Goal: Browse casually: Explore the website without a specific task or goal

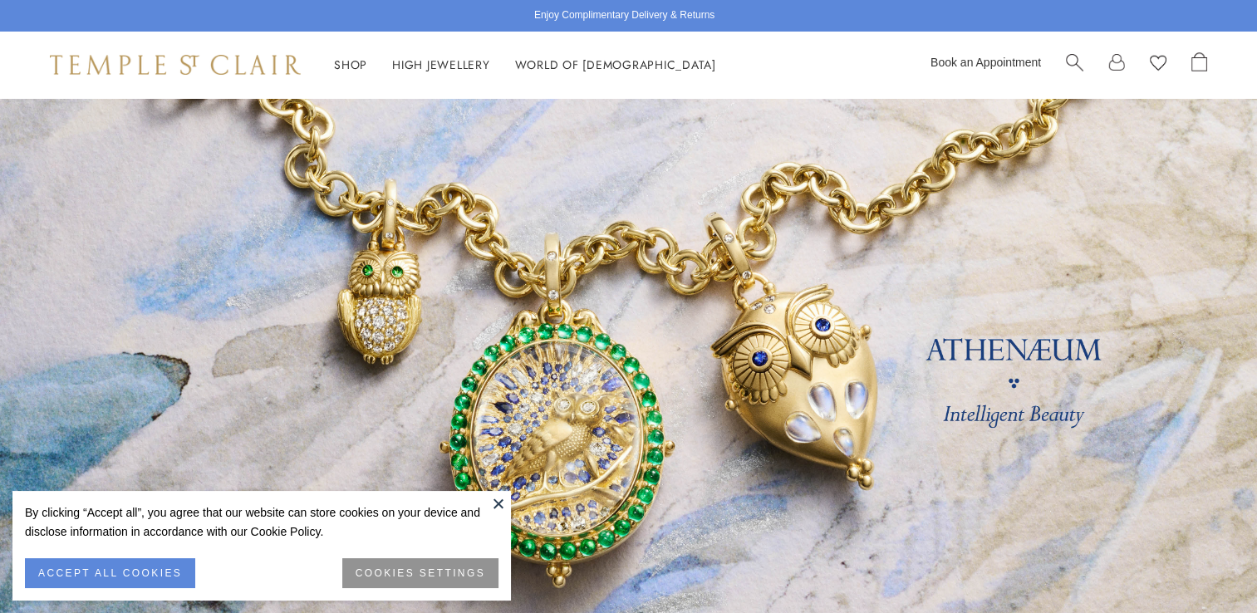
click at [503, 500] on button at bounding box center [498, 503] width 25 height 25
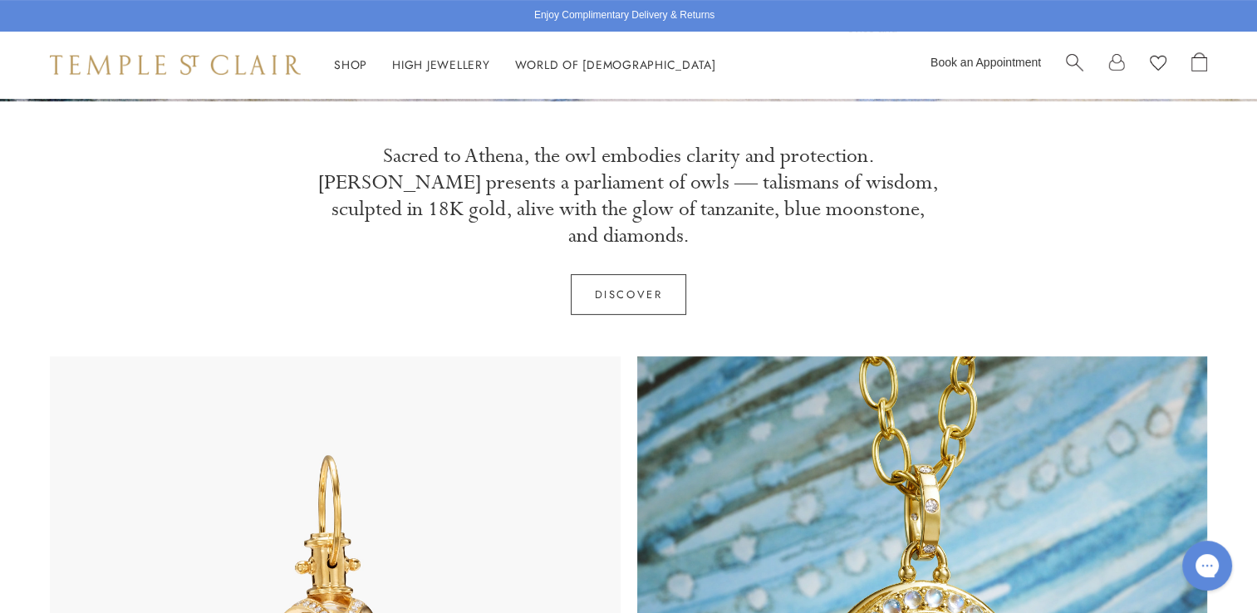
scroll to position [582, 0]
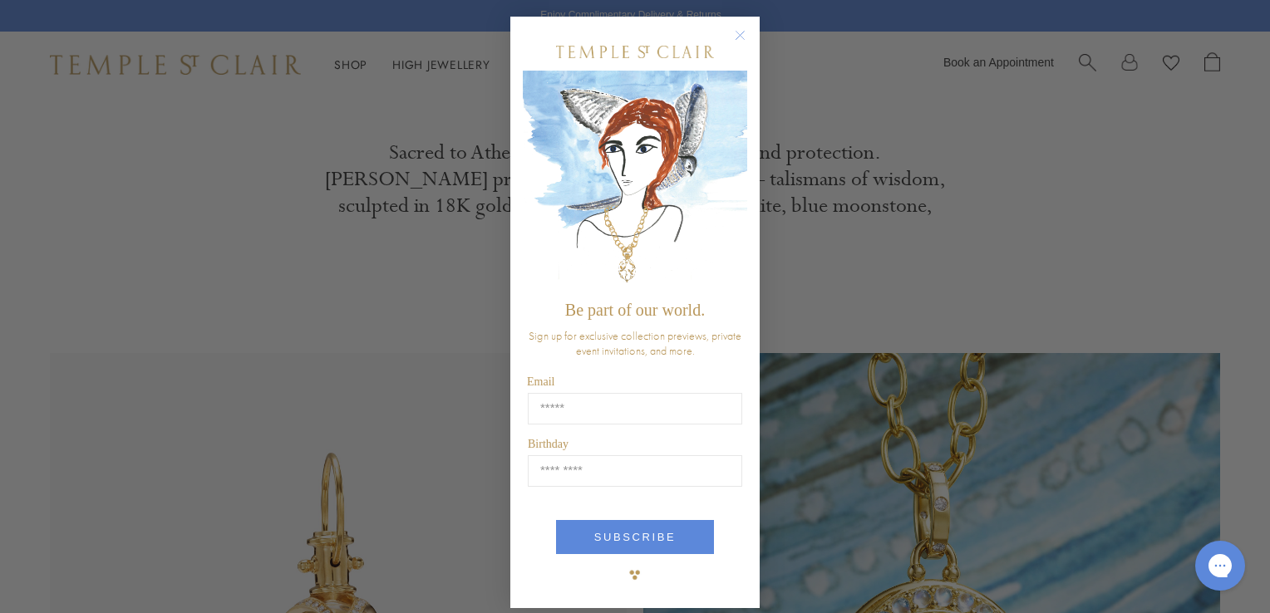
click at [739, 38] on circle "Close dialog" at bounding box center [740, 36] width 20 height 20
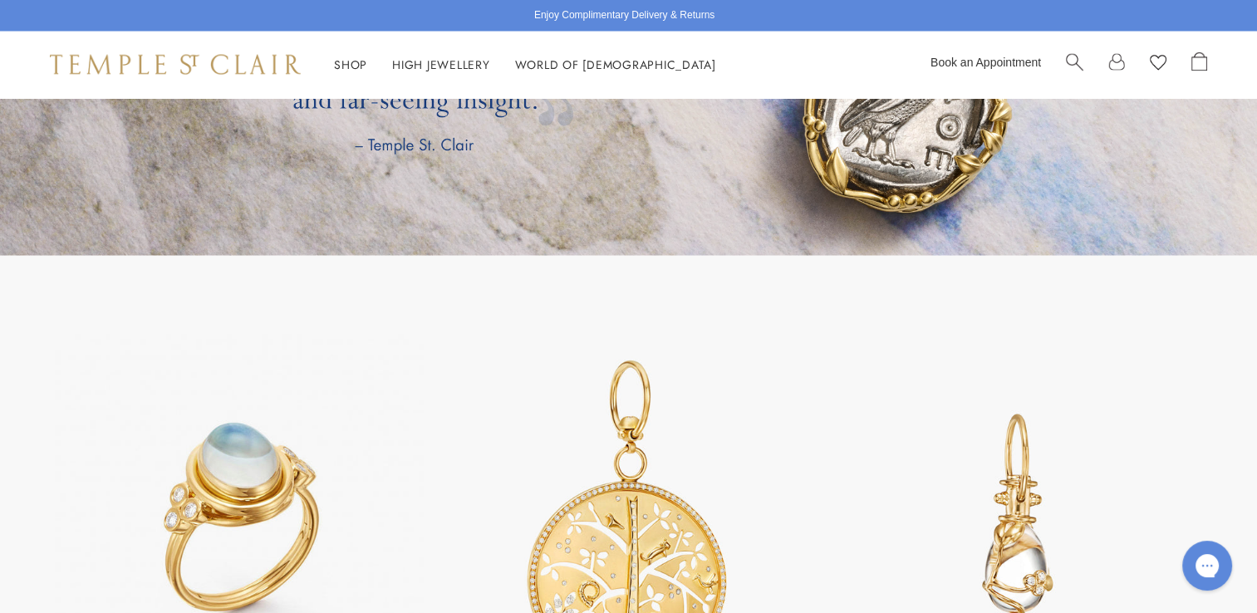
scroll to position [3656, 0]
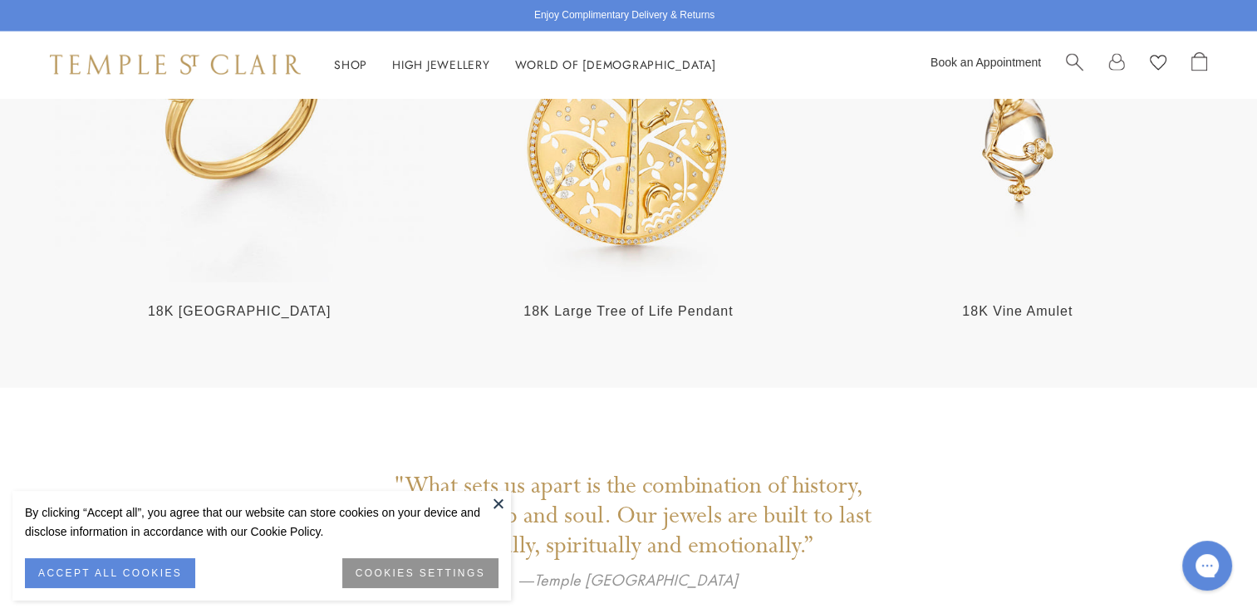
scroll to position [3656, 0]
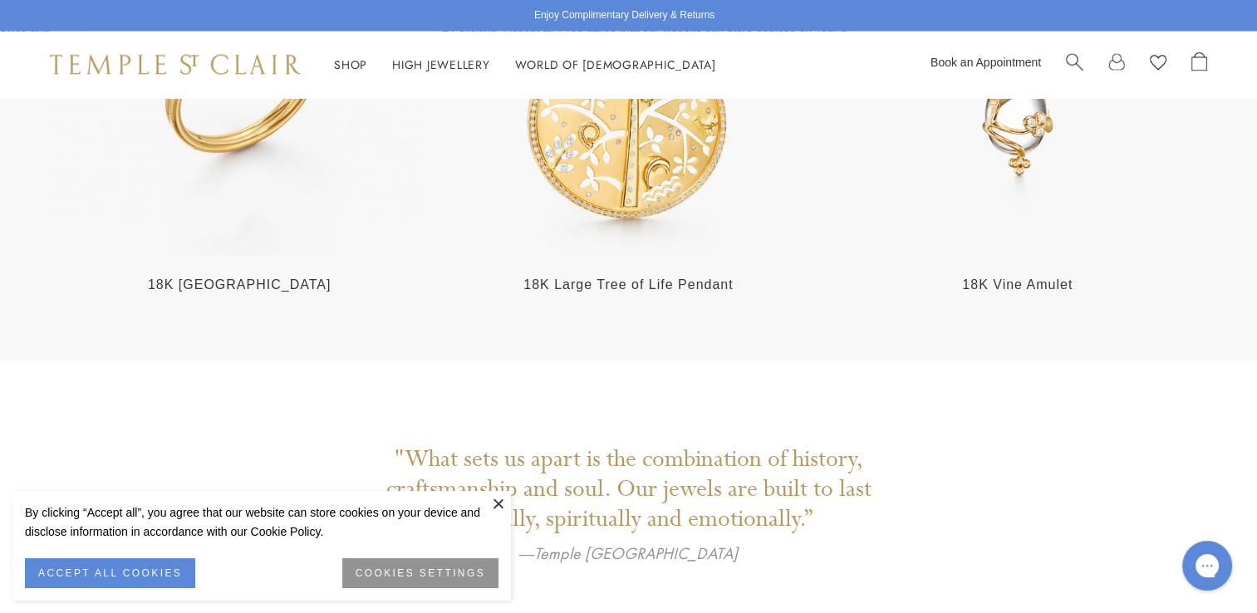
click at [494, 502] on button at bounding box center [498, 503] width 25 height 25
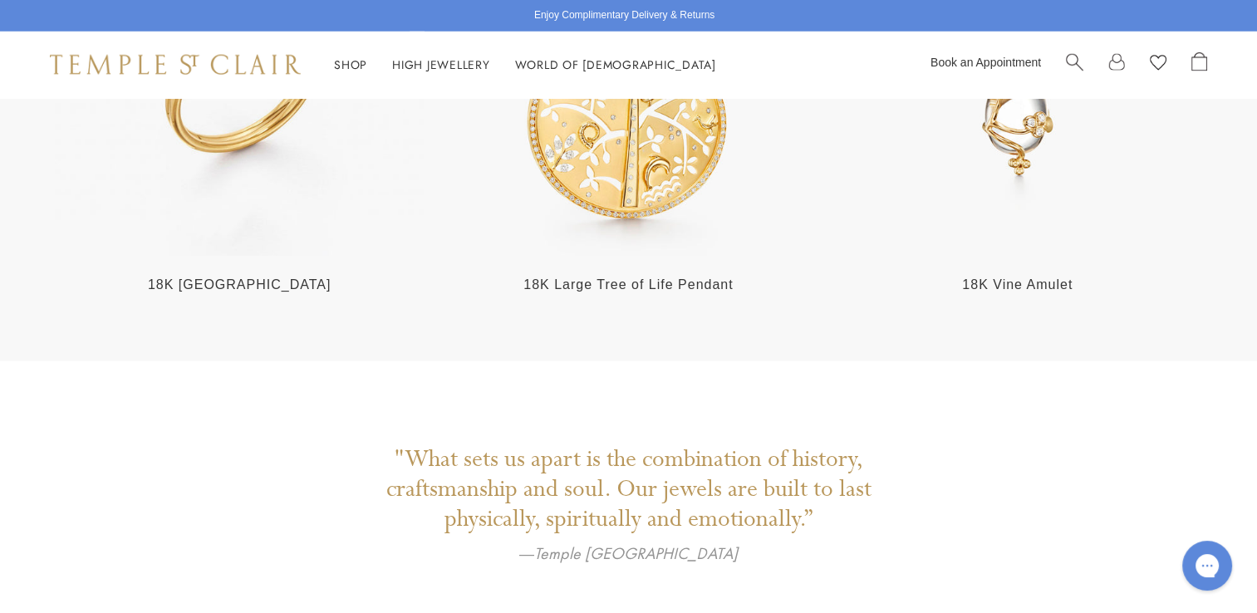
click at [390, 246] on div "18K [GEOGRAPHIC_DATA]" at bounding box center [239, 85] width 379 height 418
